Goal: Task Accomplishment & Management: Complete application form

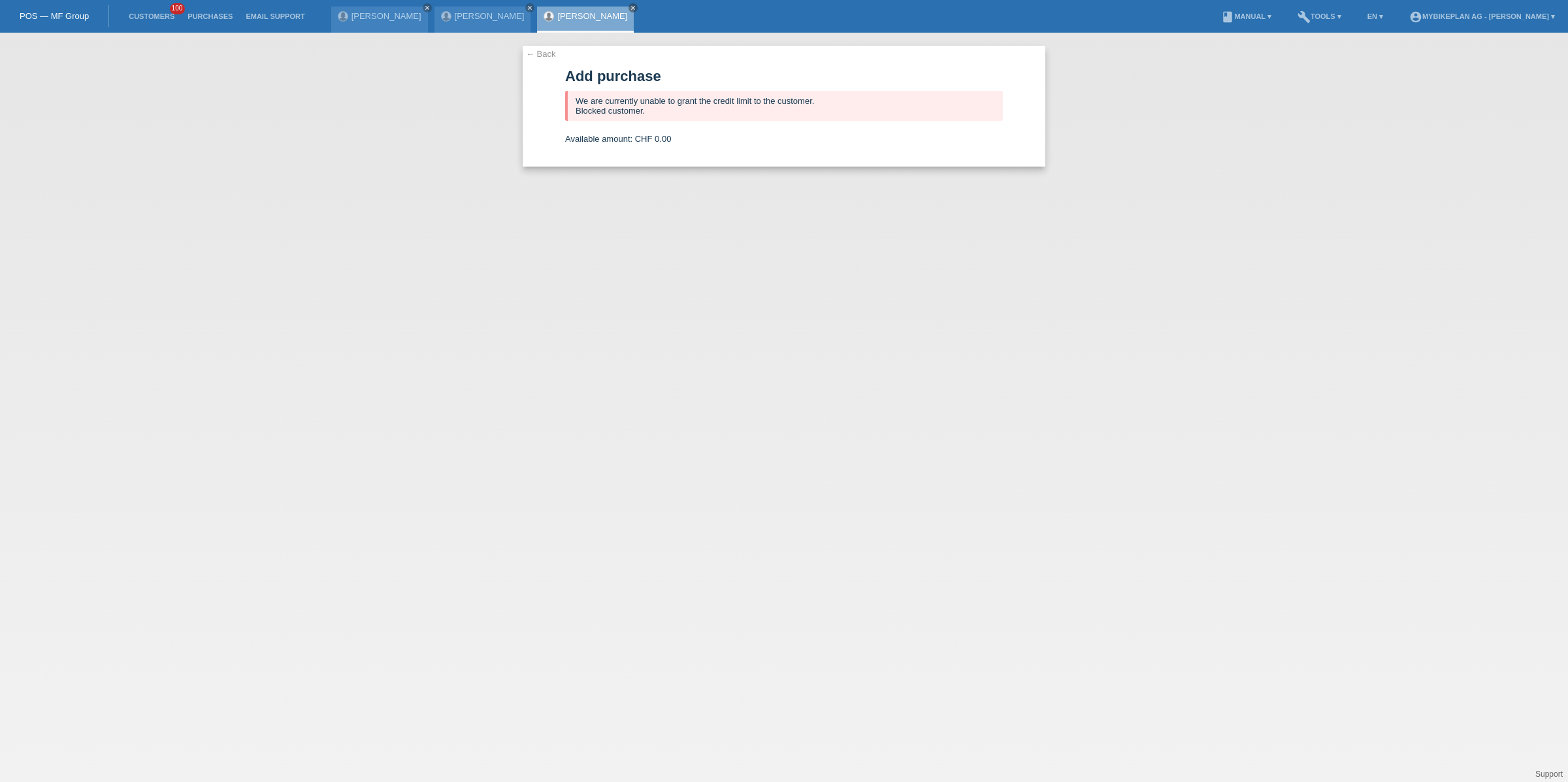
click at [160, 17] on link "Customers" at bounding box center [151, 16] width 59 height 8
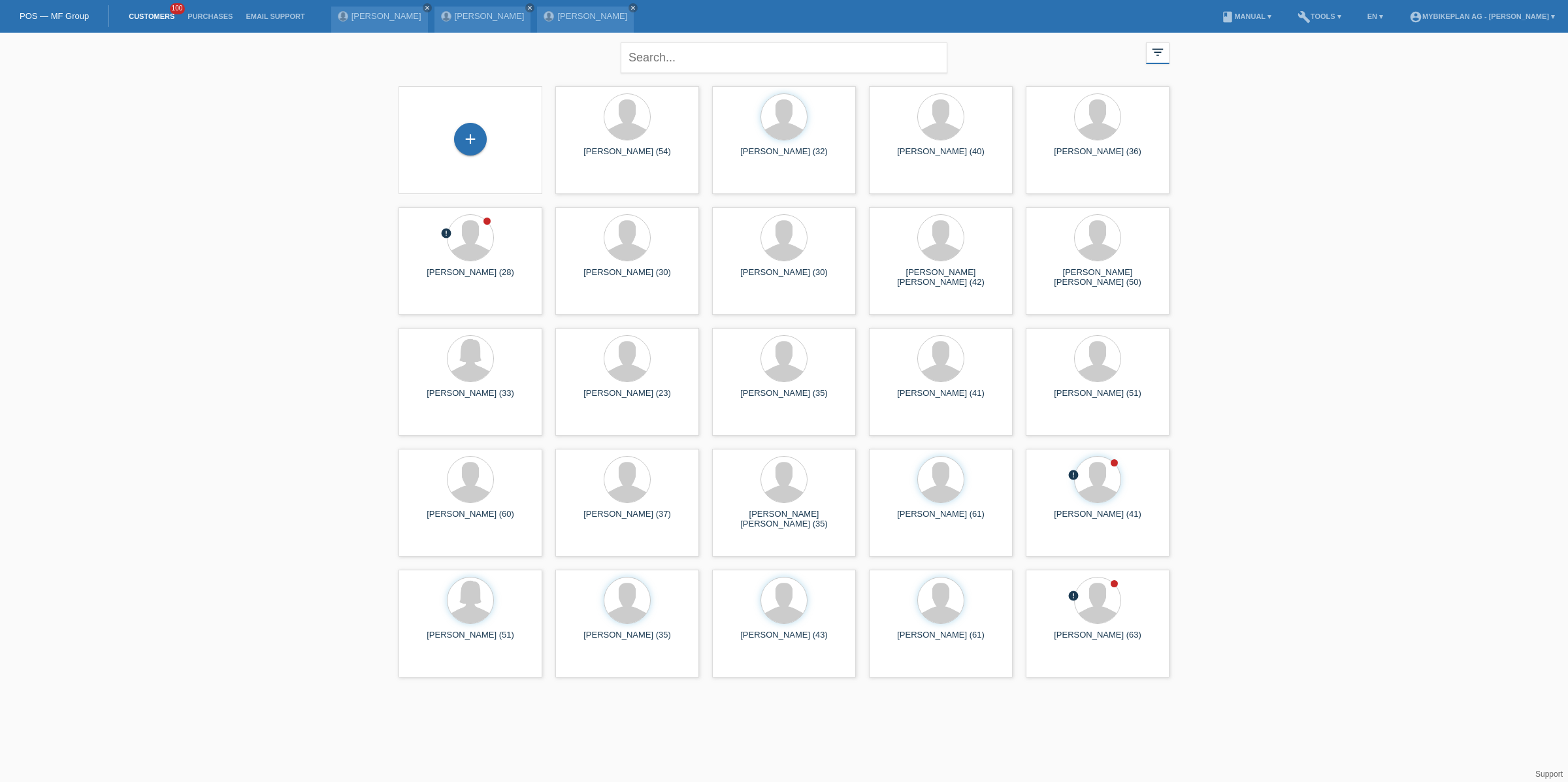
click at [449, 141] on div "+" at bounding box center [471, 140] width 123 height 35
click at [464, 142] on div "+" at bounding box center [470, 139] width 33 height 33
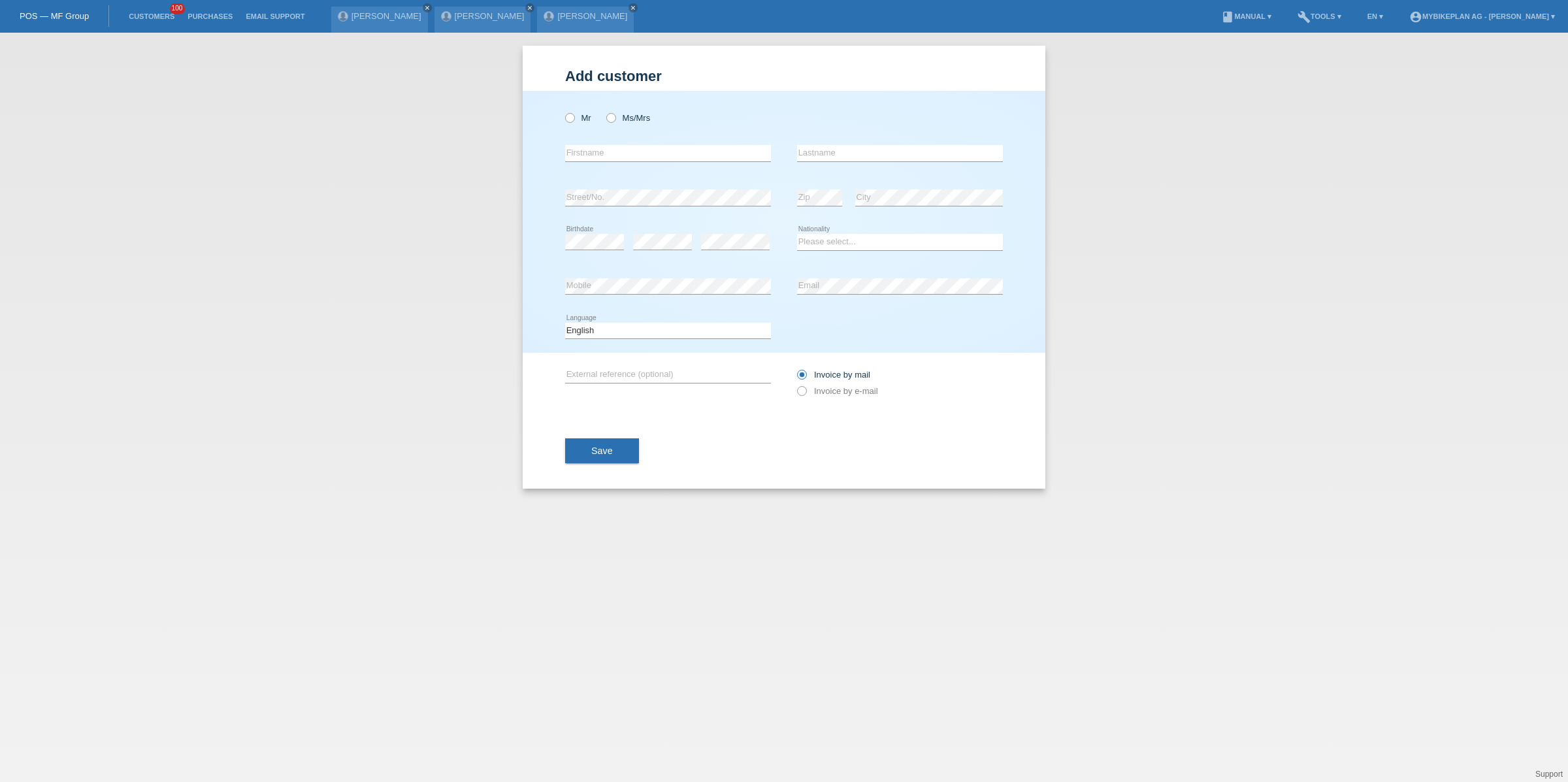
click at [580, 127] on div "Mr Ms/Mrs" at bounding box center [667, 118] width 206 height 26
click at [580, 121] on label "Mr" at bounding box center [577, 118] width 26 height 10
click at [574, 121] on input "Mr" at bounding box center [569, 117] width 8 height 8
radio input "true"
click at [588, 147] on input "text" at bounding box center [667, 153] width 206 height 16
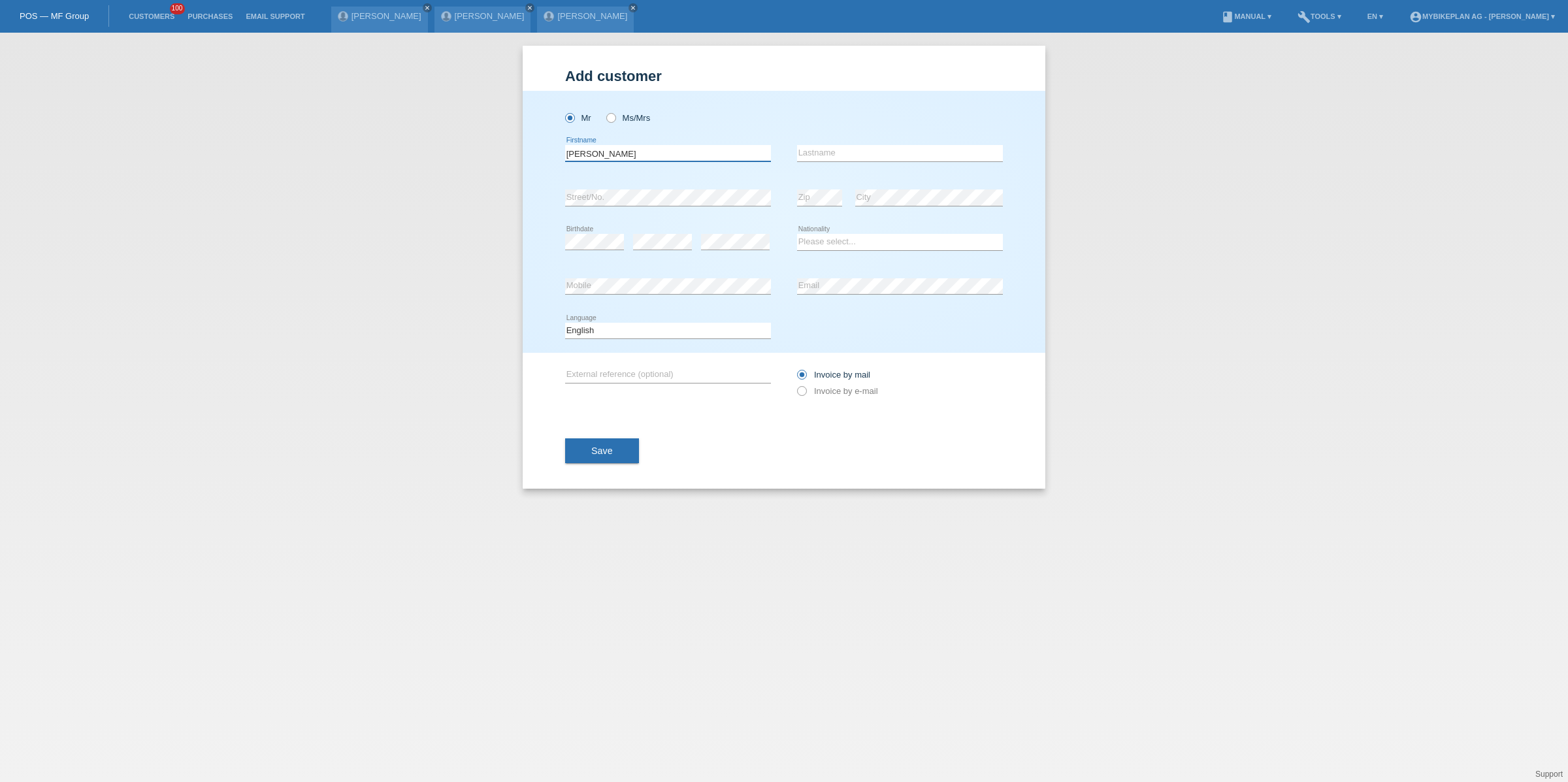
type input "Marco"
type input "[PERSON_NAME]"
click at [151, 19] on link "Customers" at bounding box center [151, 16] width 59 height 8
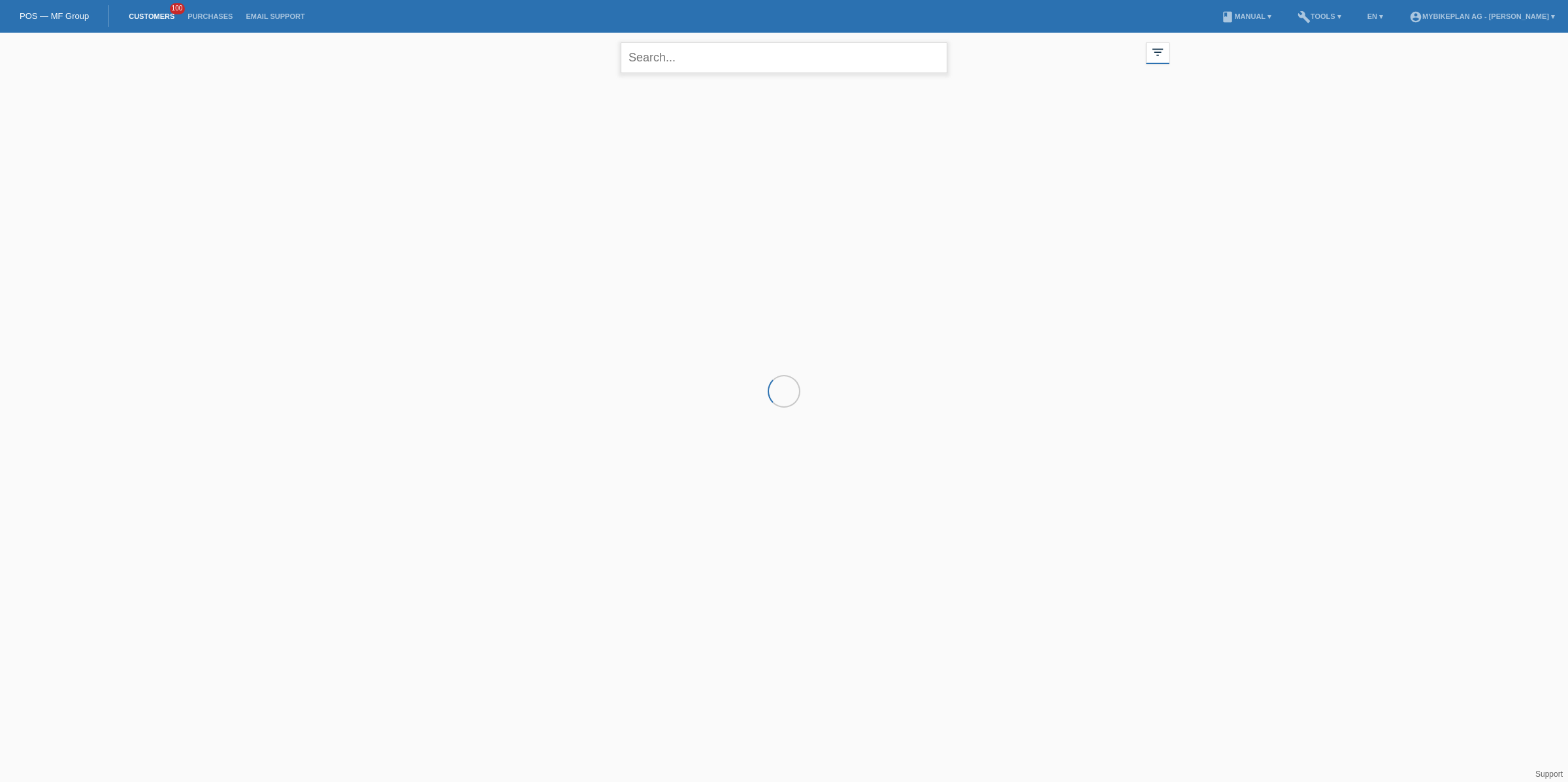
click at [689, 54] on input "text" at bounding box center [784, 58] width 326 height 31
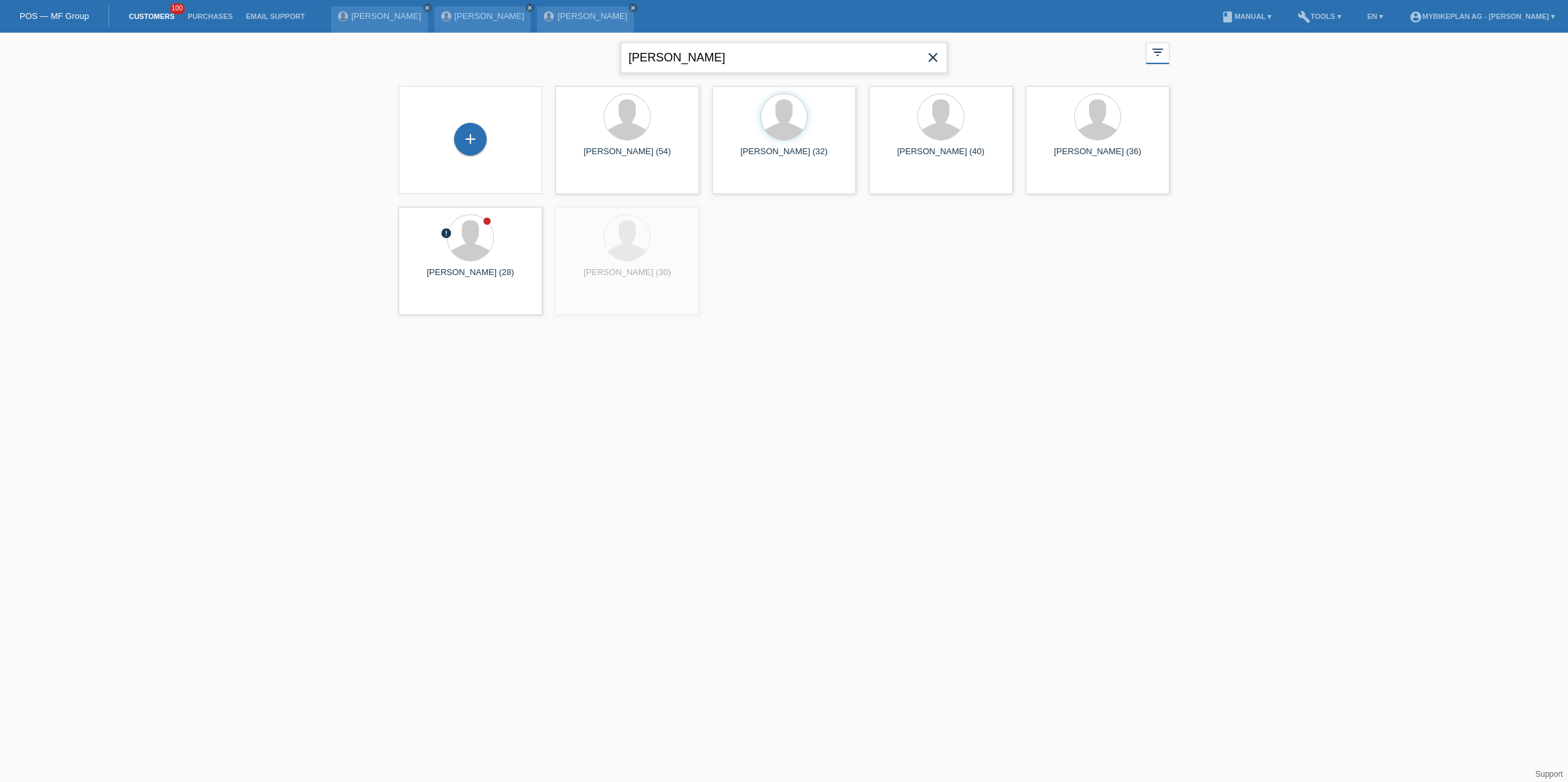
type input "[PERSON_NAME]"
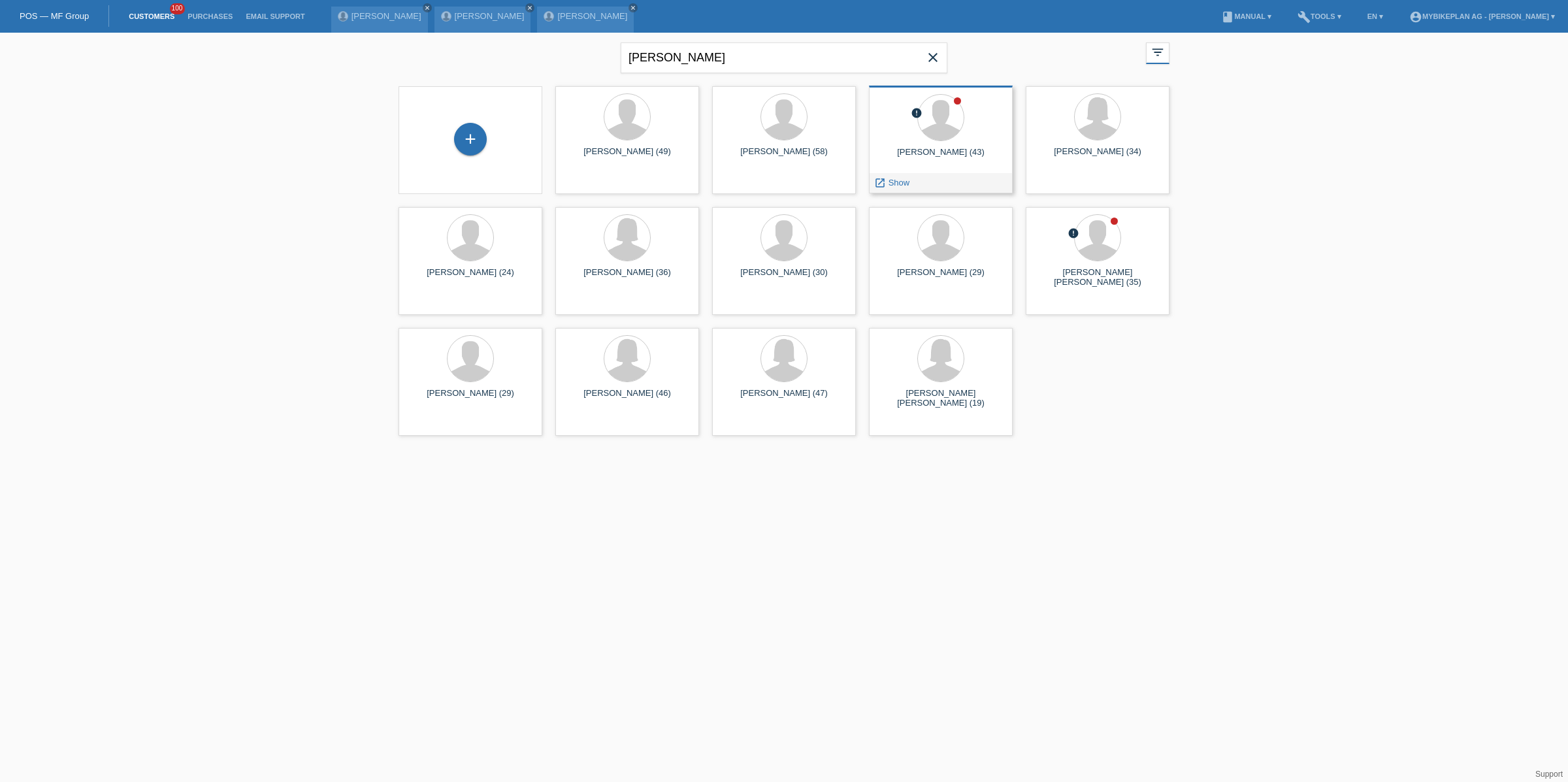
click at [918, 181] on div "launch Show" at bounding box center [941, 183] width 142 height 20
click at [908, 182] on span "Show" at bounding box center [899, 183] width 22 height 10
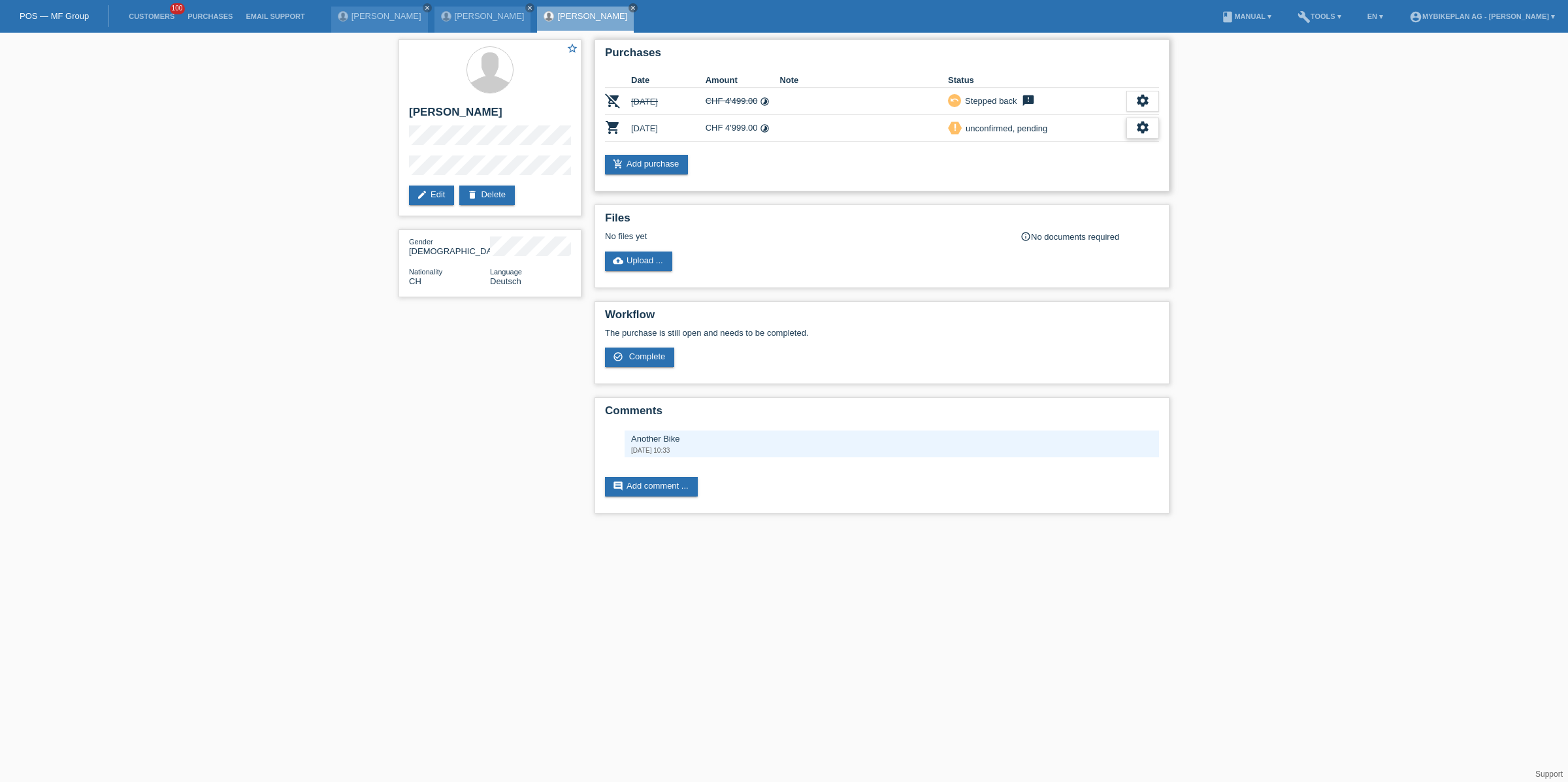
click at [1144, 128] on icon "settings" at bounding box center [1142, 127] width 15 height 15
click at [1095, 210] on span "Customer has withdrawn from the purchase..." at bounding box center [1065, 206] width 175 height 15
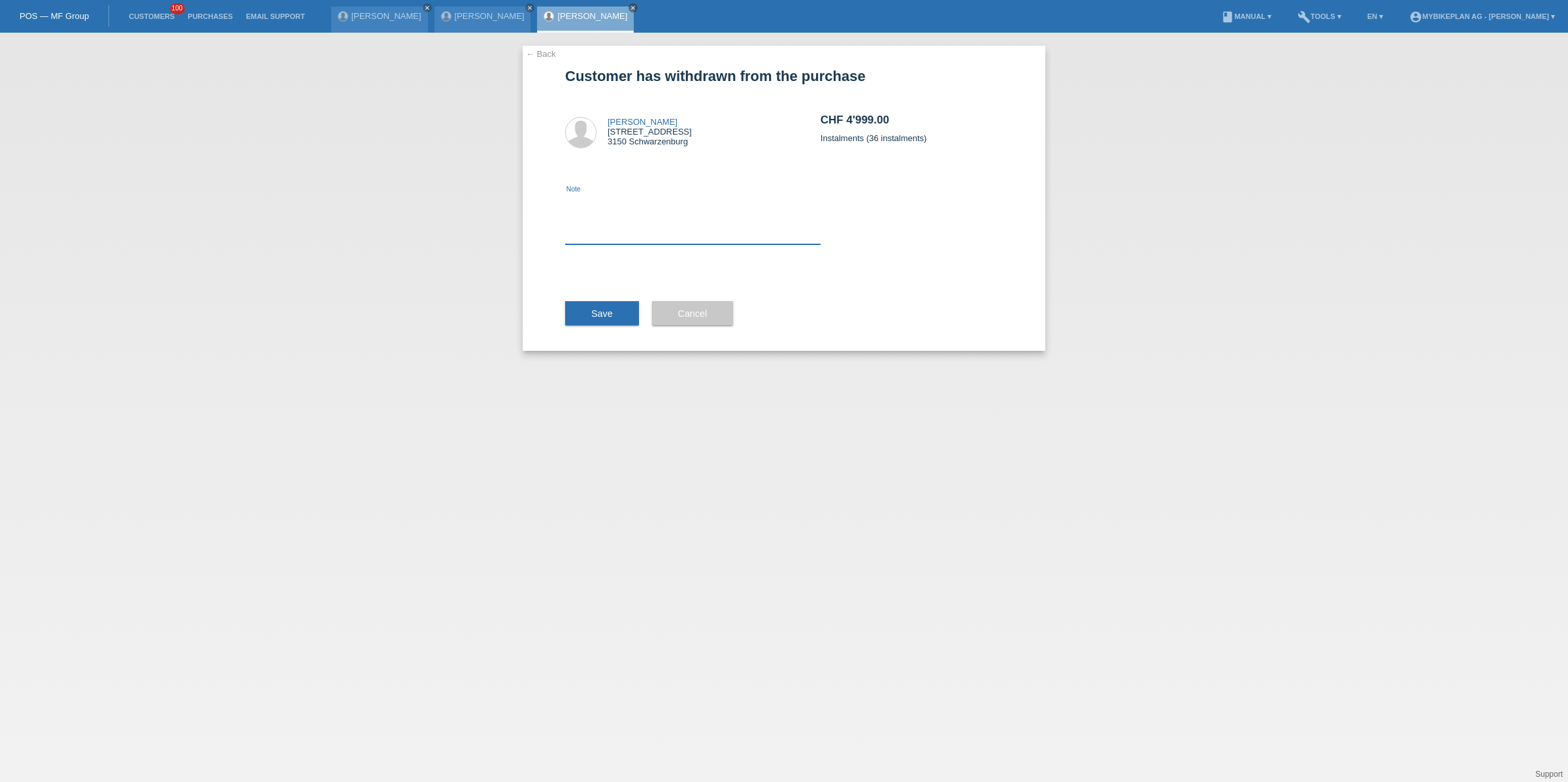
click at [626, 231] on textarea at bounding box center [692, 219] width 255 height 50
type textarea "cac"
click at [599, 316] on span "Save" at bounding box center [602, 313] width 22 height 10
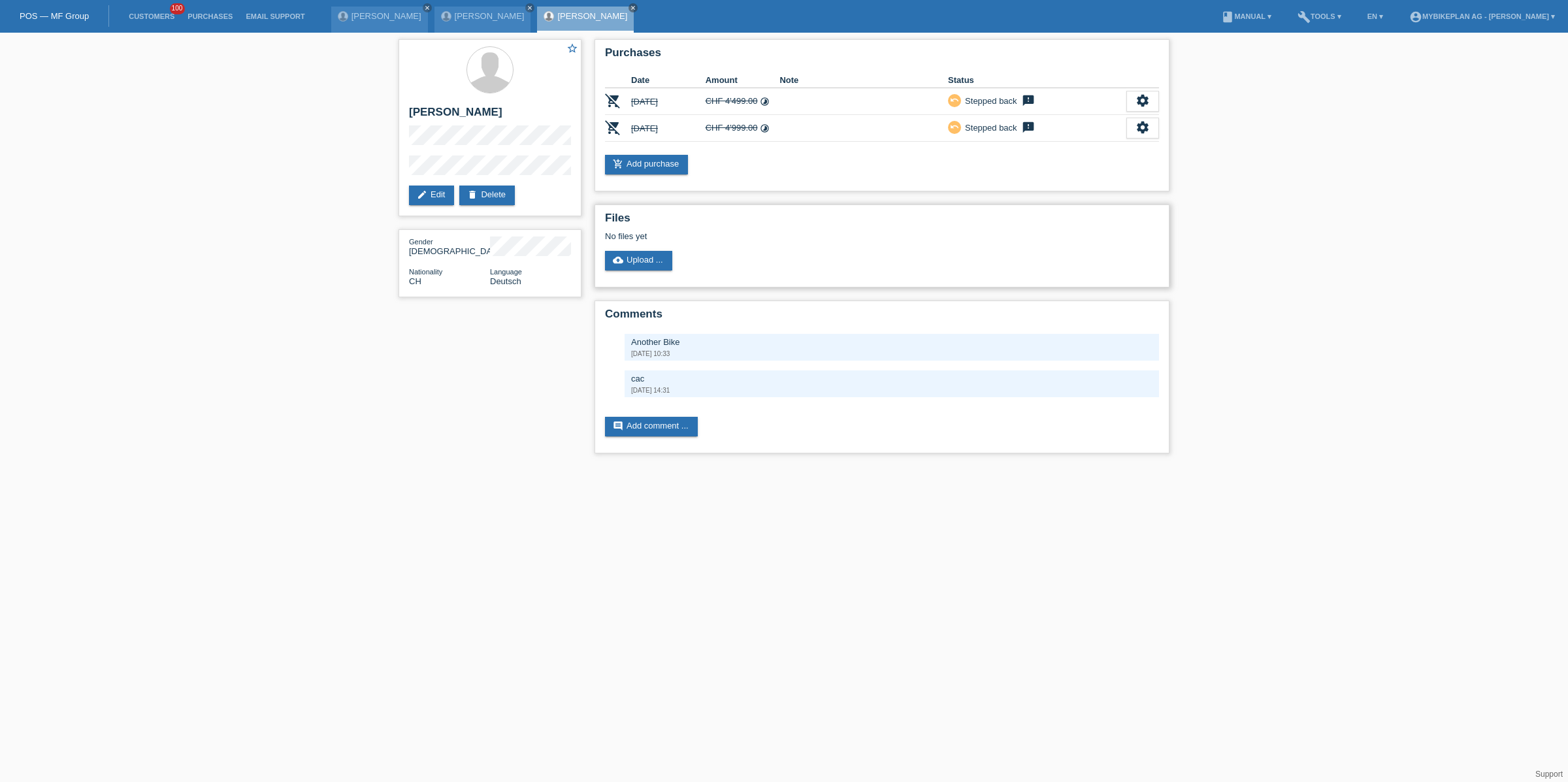
click at [616, 243] on div "Files No files yet cloud_upload Upload ..." at bounding box center [882, 245] width 575 height 83
click at [625, 262] on link "cloud_upload Upload ..." at bounding box center [639, 261] width 68 height 20
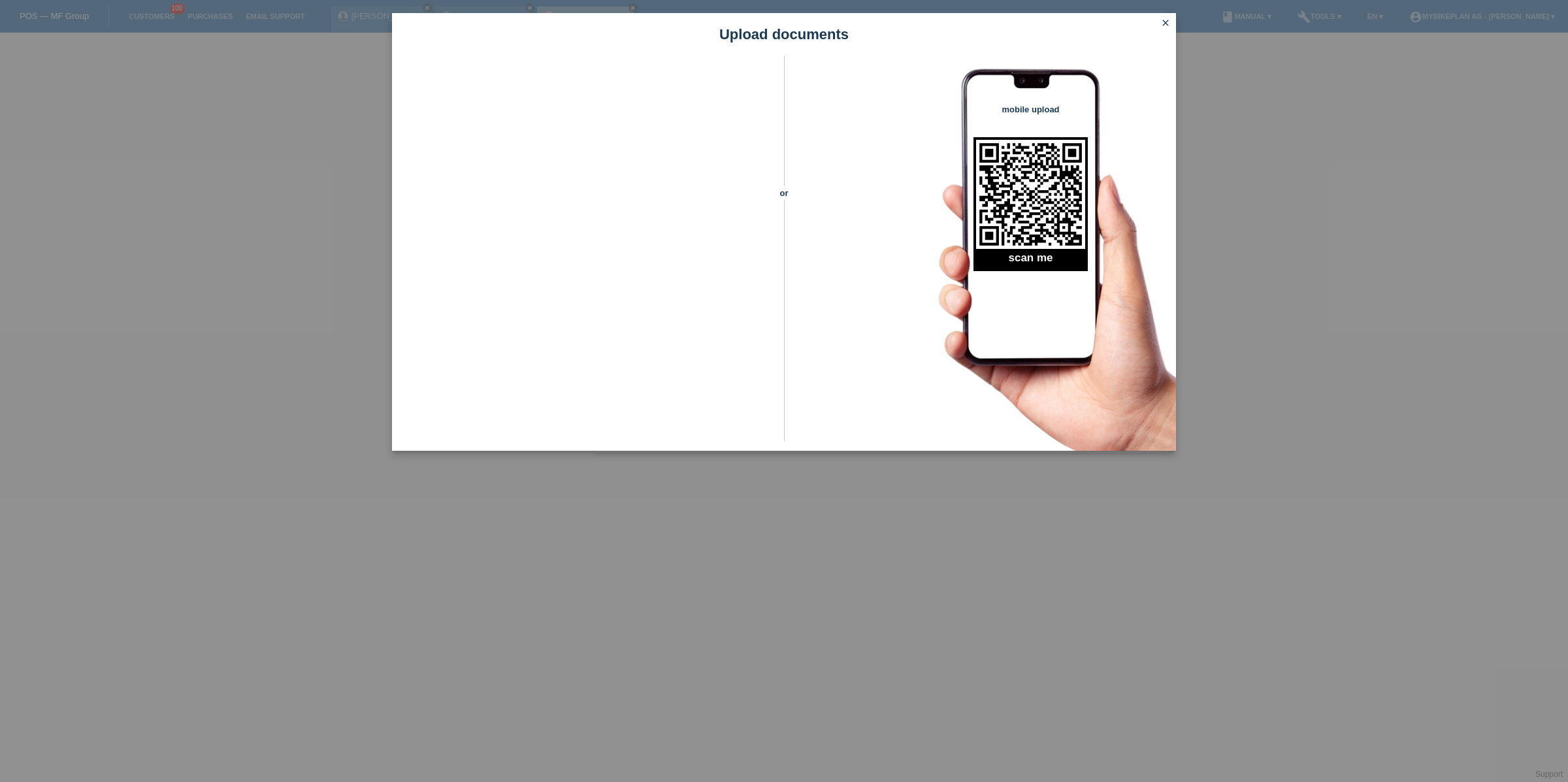
click at [1164, 26] on icon "close" at bounding box center [1165, 22] width 10 height 10
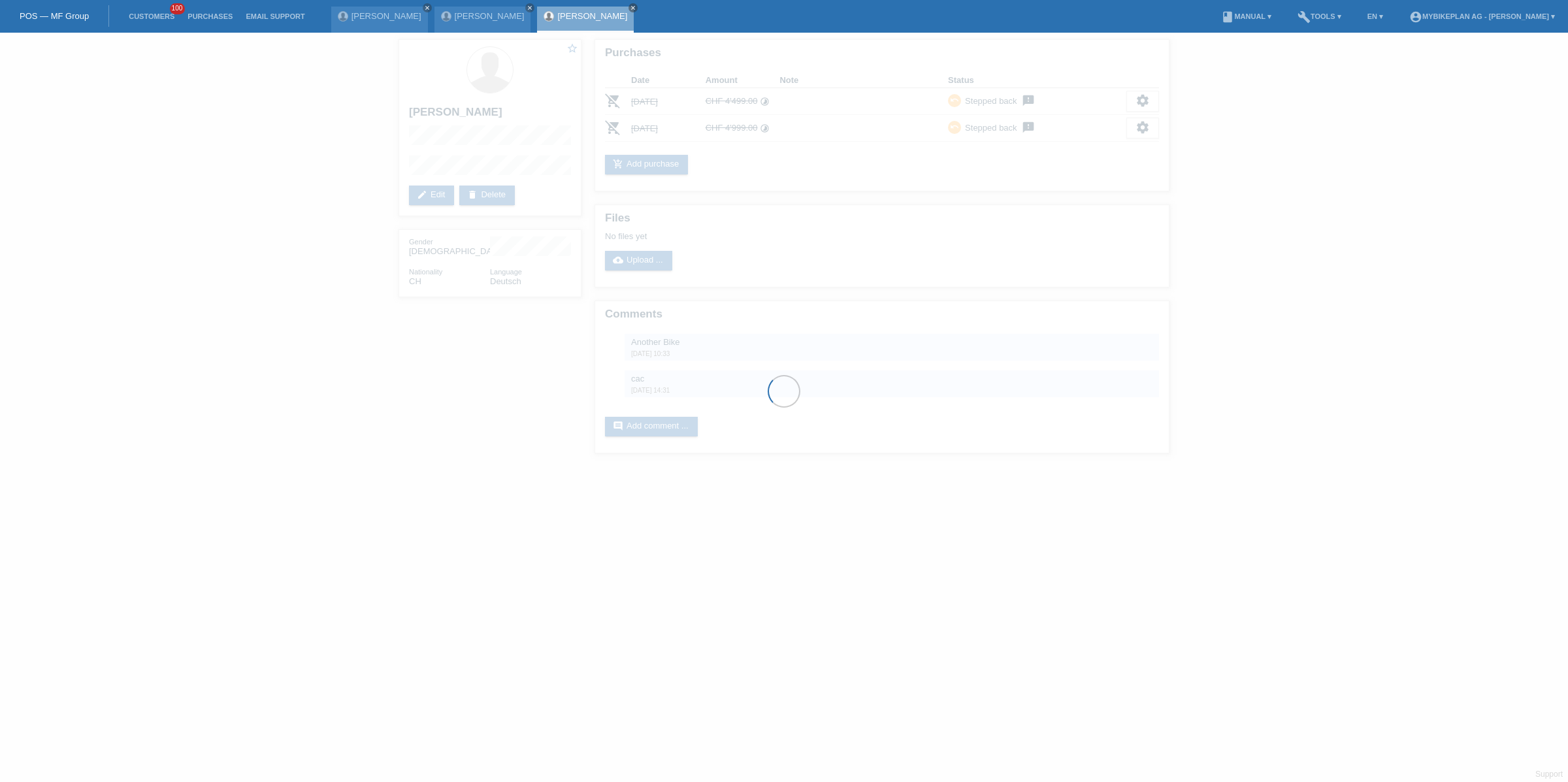
click at [524, 388] on div at bounding box center [784, 391] width 1568 height 782
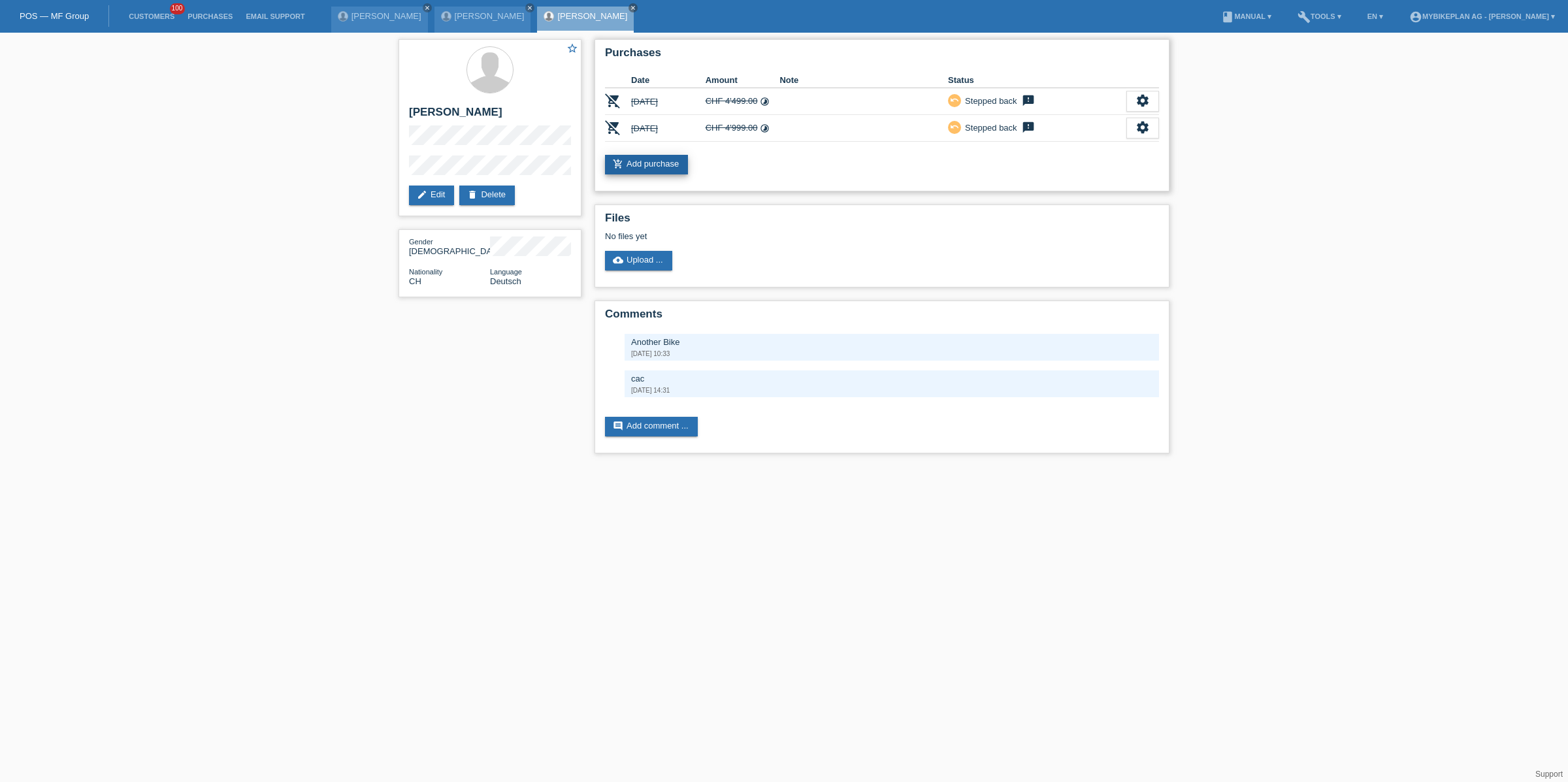
click at [657, 167] on link "add_shopping_cart Add purchase" at bounding box center [646, 164] width 83 height 20
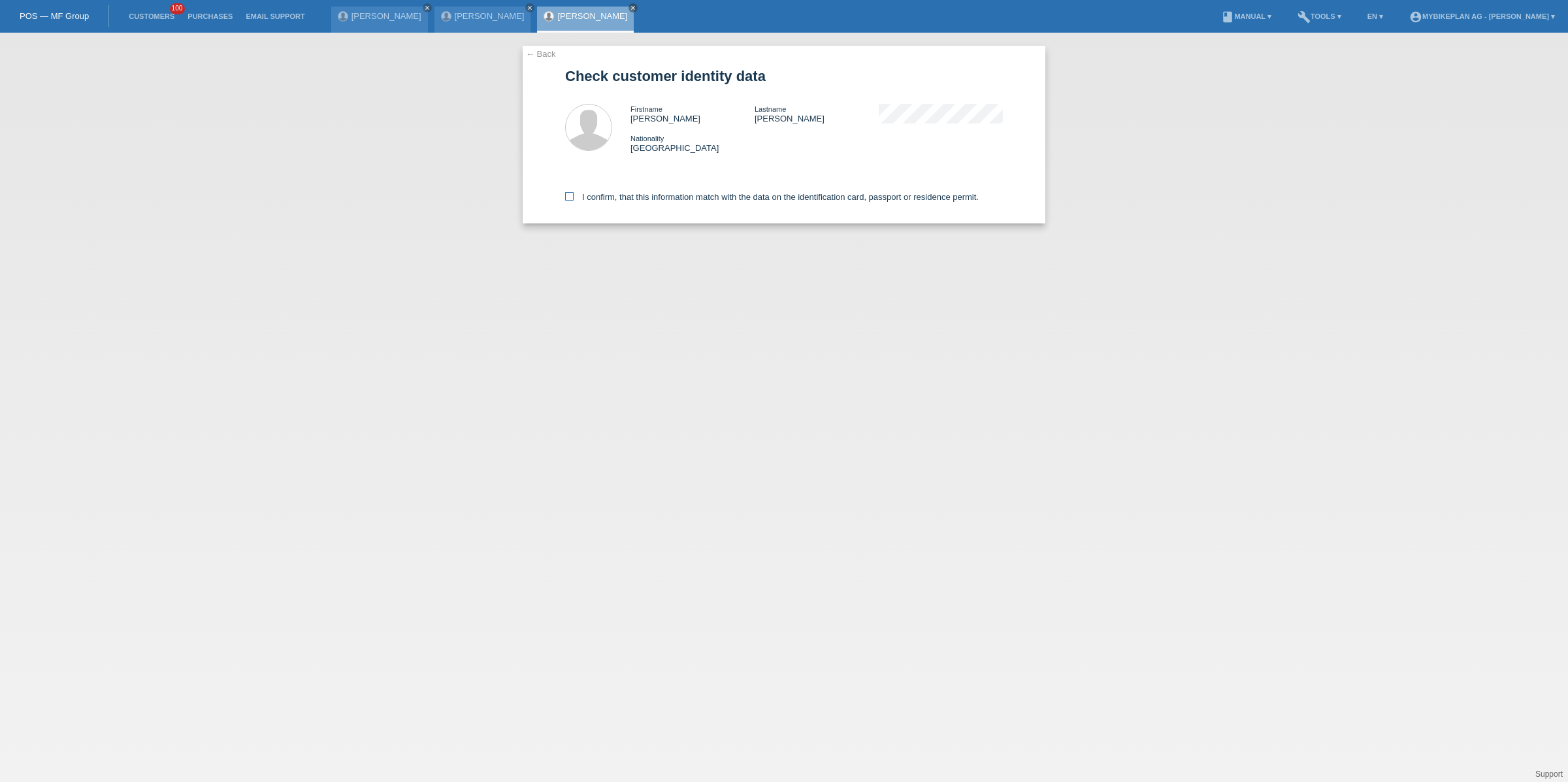
click at [637, 197] on label "I confirm, that this information match with the data on the identification card…" at bounding box center [771, 197] width 413 height 10
click at [574, 197] on input "I confirm, that this information match with the data on the identification card…" at bounding box center [569, 196] width 8 height 8
checkbox input "true"
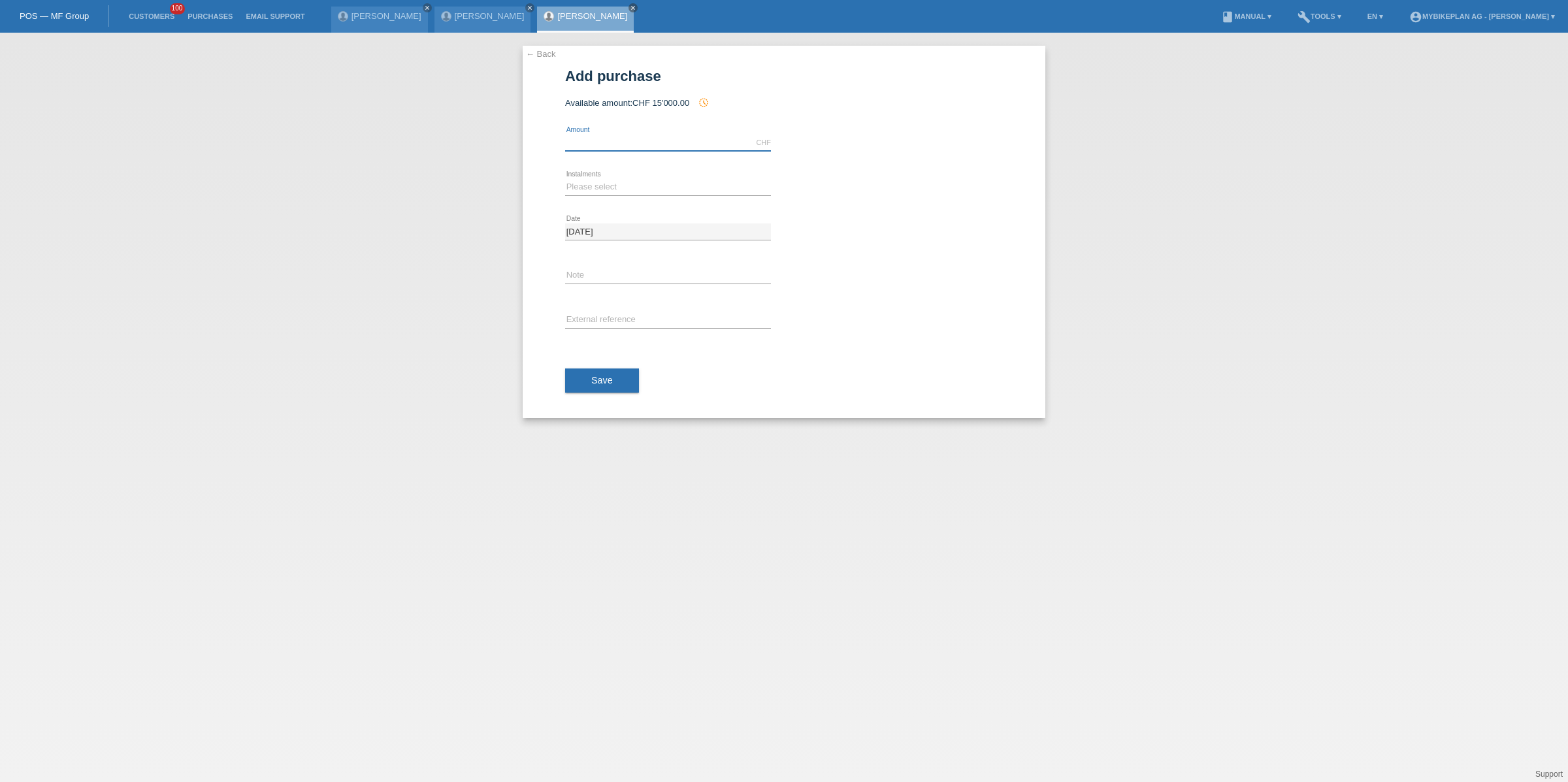
click at [583, 141] on input "text" at bounding box center [667, 142] width 206 height 16
type input "5199.00"
click at [600, 184] on select "Please select 6 instalments 12 instalments 18 instalments 24 instalments 36 ins…" at bounding box center [667, 187] width 206 height 15
select select "487"
click at [565, 179] on select "Please select 6 instalments 12 instalments 18 instalments 24 instalments 36 ins…" at bounding box center [667, 187] width 206 height 15
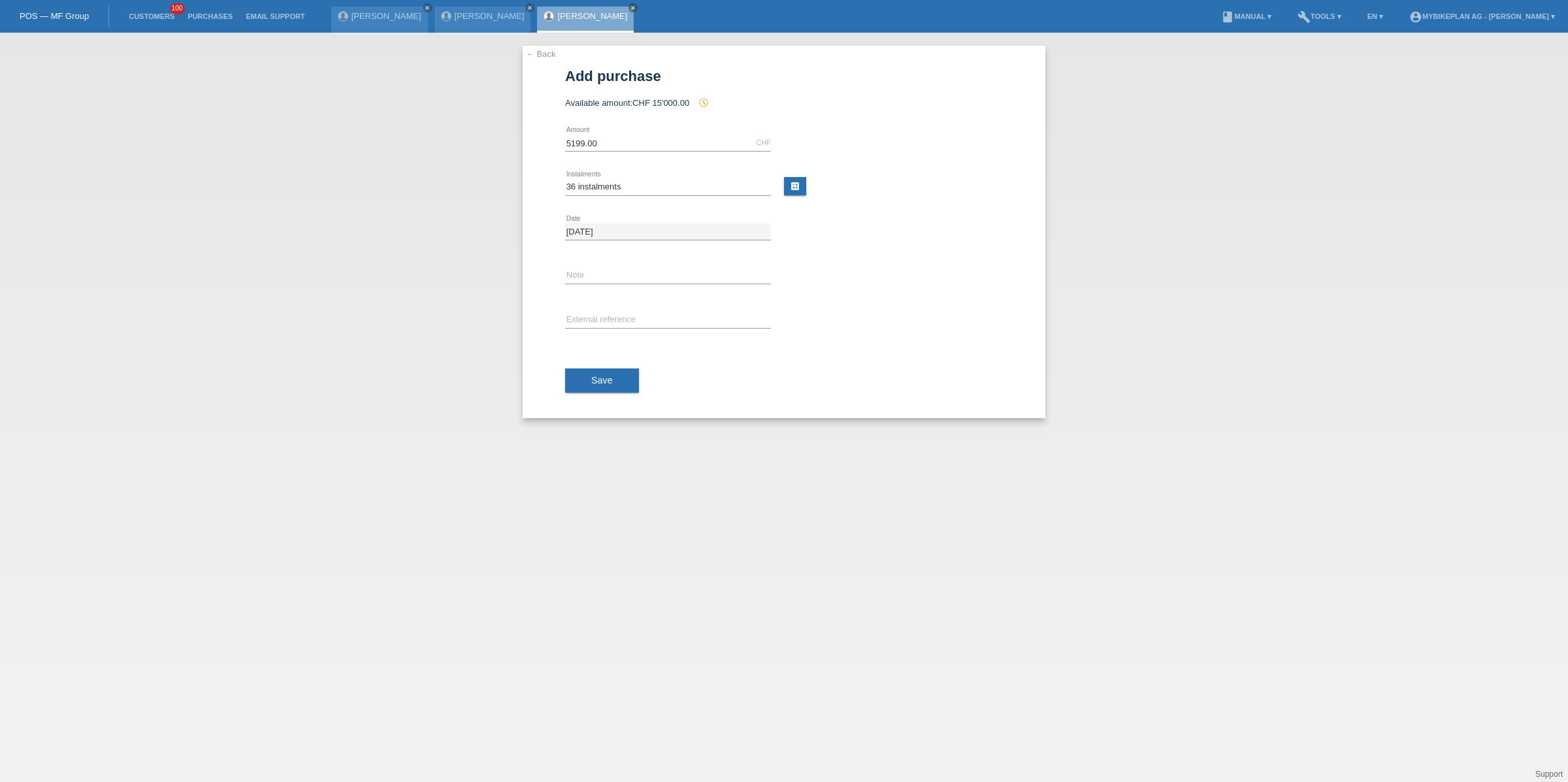
click at [608, 328] on icon at bounding box center [667, 328] width 206 height 1
click at [608, 317] on input "text" at bounding box center [667, 320] width 206 height 16
paste input "43899767399"
type input "43899767399"
click at [597, 397] on div "Save" at bounding box center [784, 381] width 438 height 76
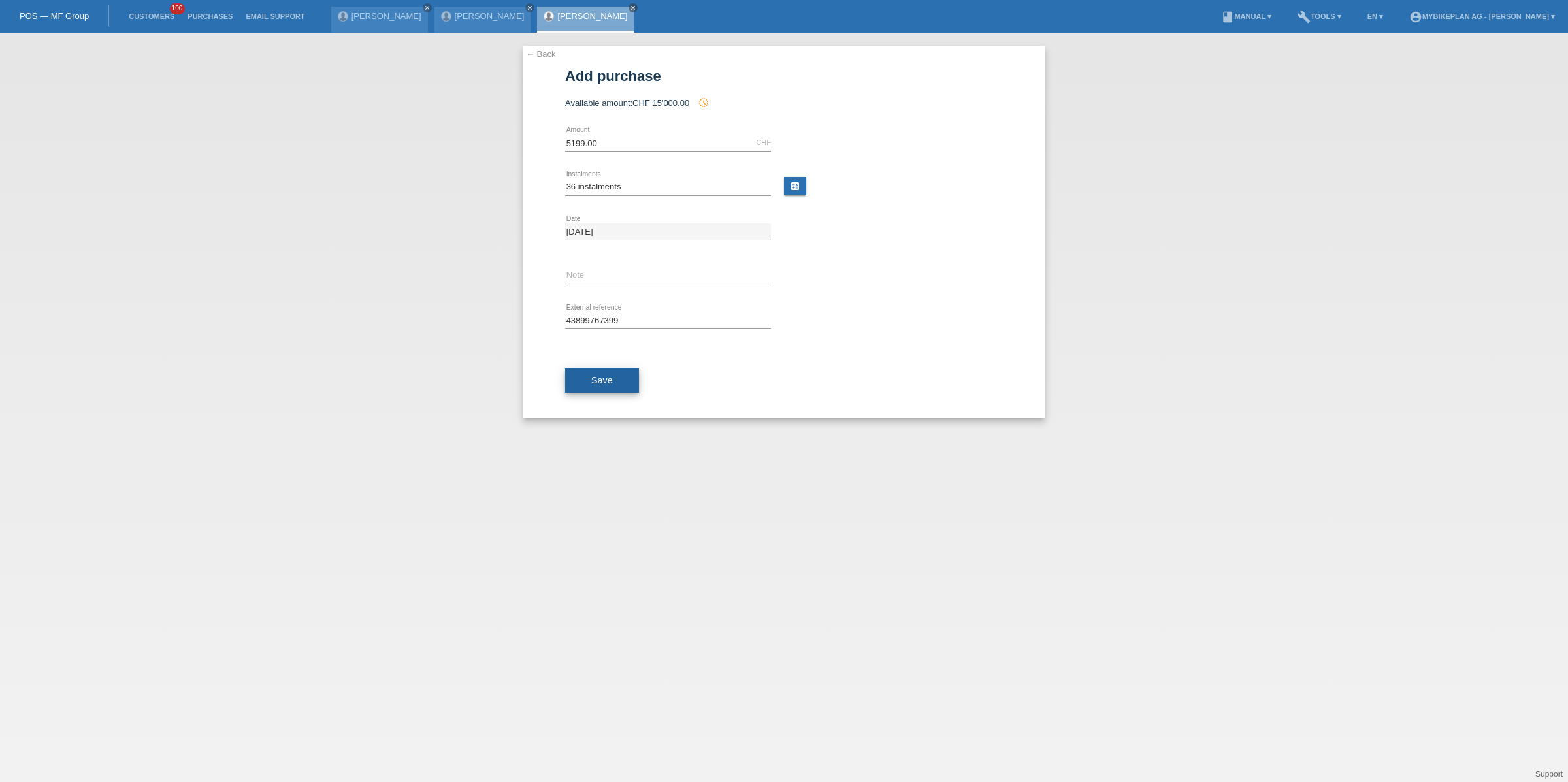
click at [604, 389] on button "Save" at bounding box center [602, 381] width 74 height 25
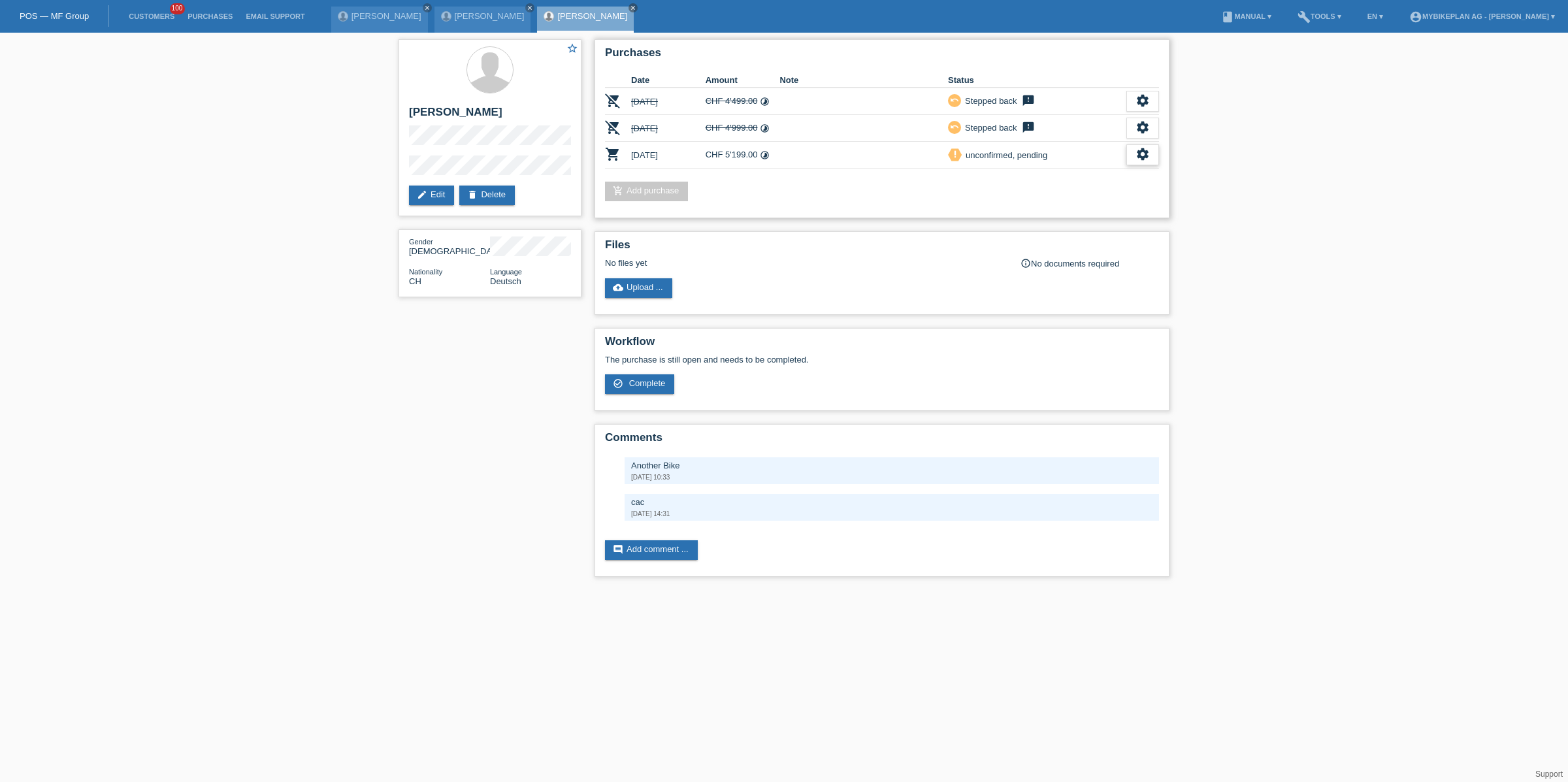
click at [1133, 154] on div "settings" at bounding box center [1142, 155] width 33 height 21
click at [1109, 172] on div "fullscreen Show" at bounding box center [1057, 175] width 197 height 20
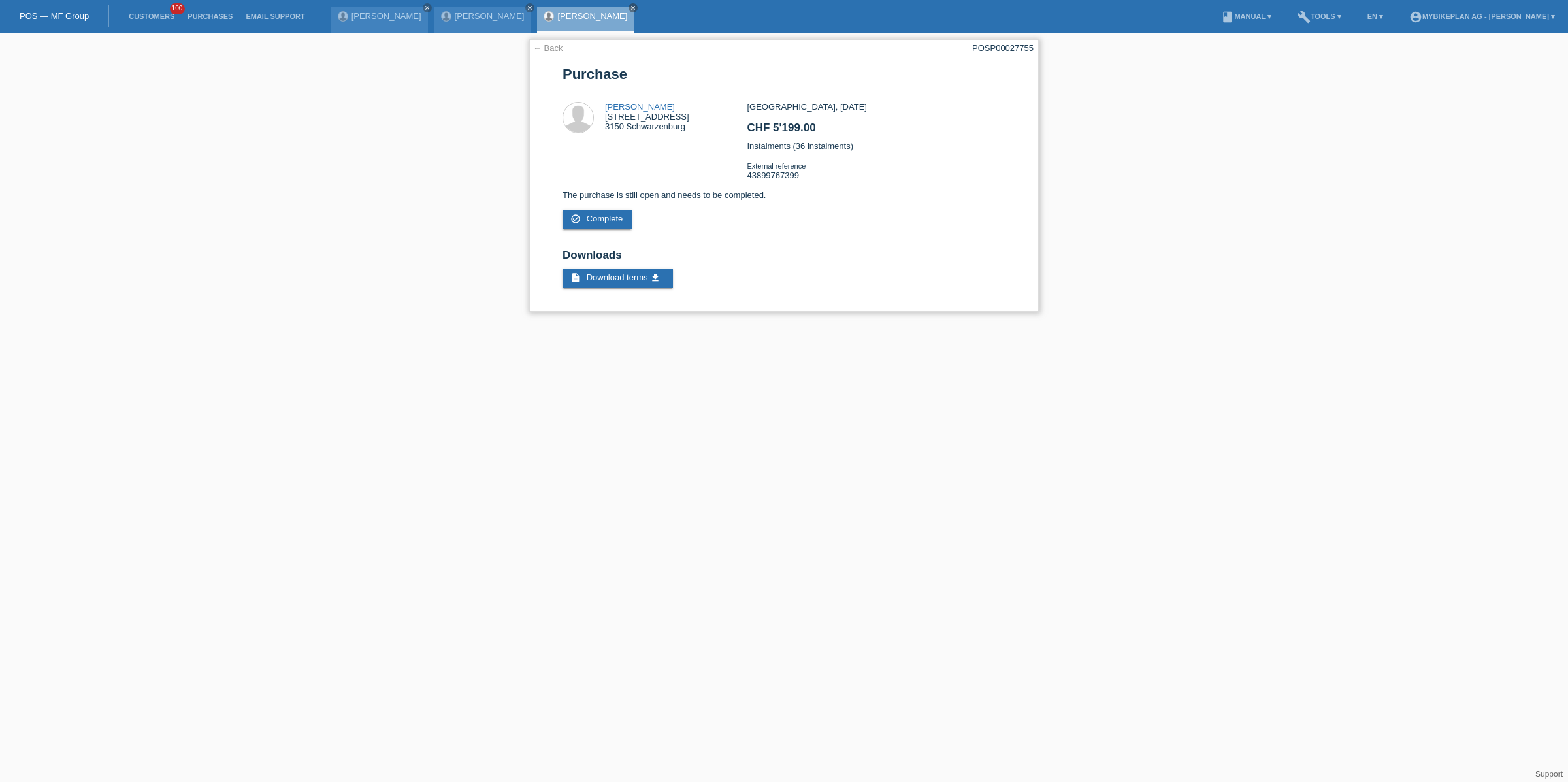
click at [1000, 47] on div "POSP00027755" at bounding box center [1003, 48] width 61 height 10
